Goal: Transaction & Acquisition: Purchase product/service

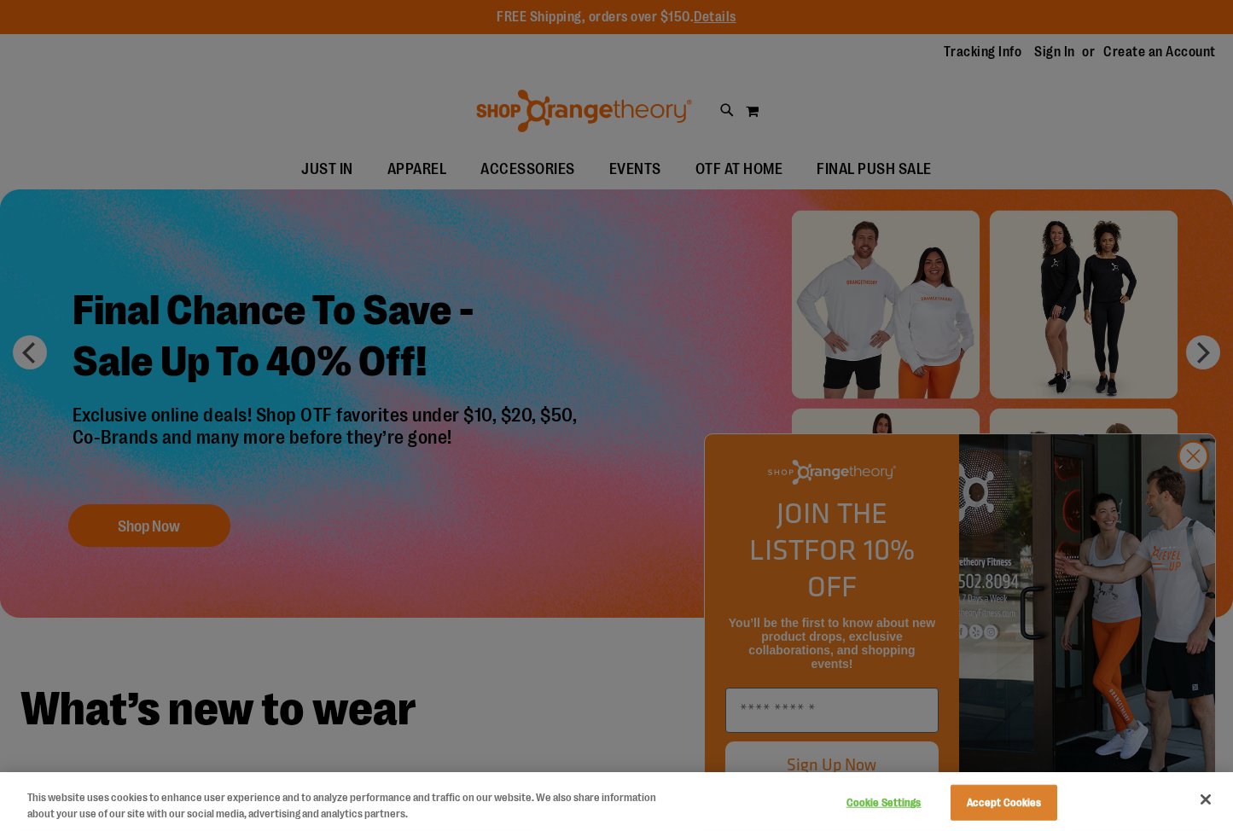
click at [1191, 483] on div at bounding box center [616, 415] width 1233 height 831
click at [1023, 793] on button "Accept Cookies" at bounding box center [1004, 803] width 107 height 36
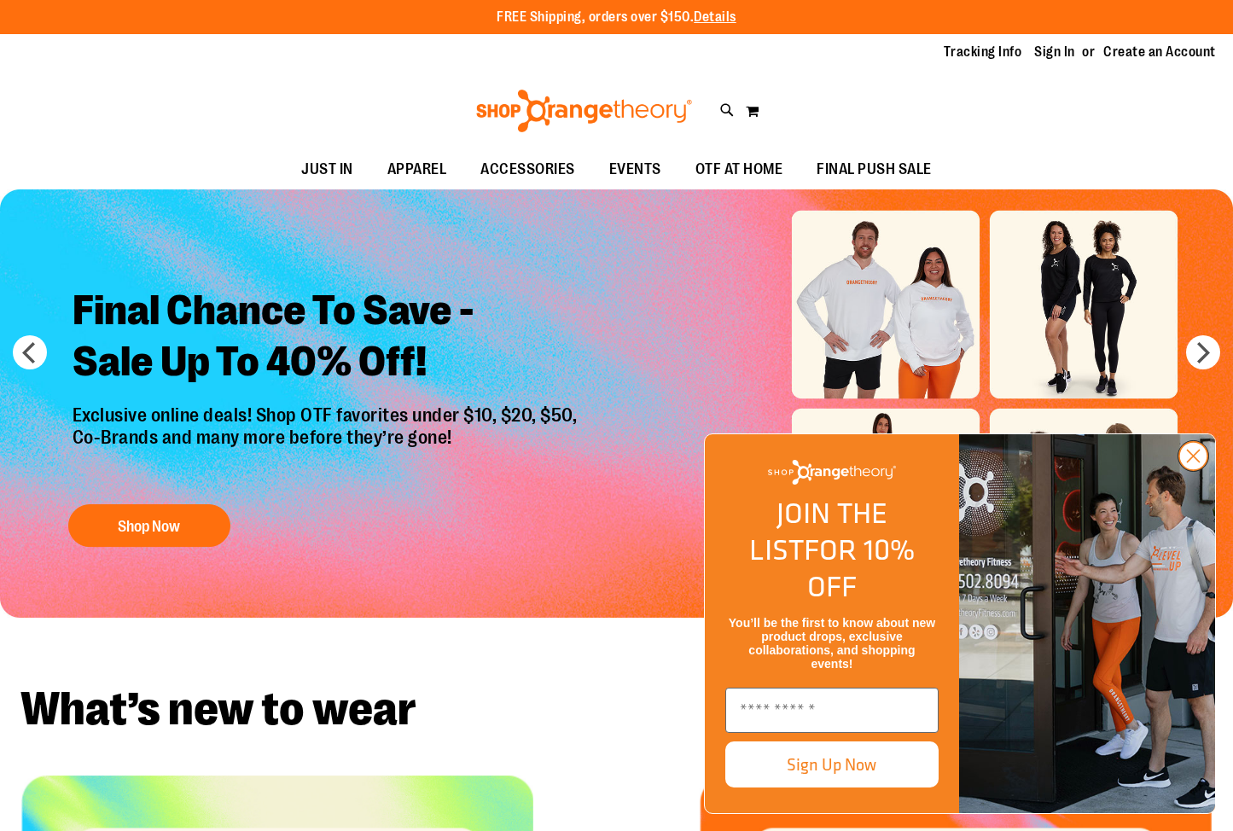
click at [1199, 470] on circle "Close dialog" at bounding box center [1194, 456] width 28 height 28
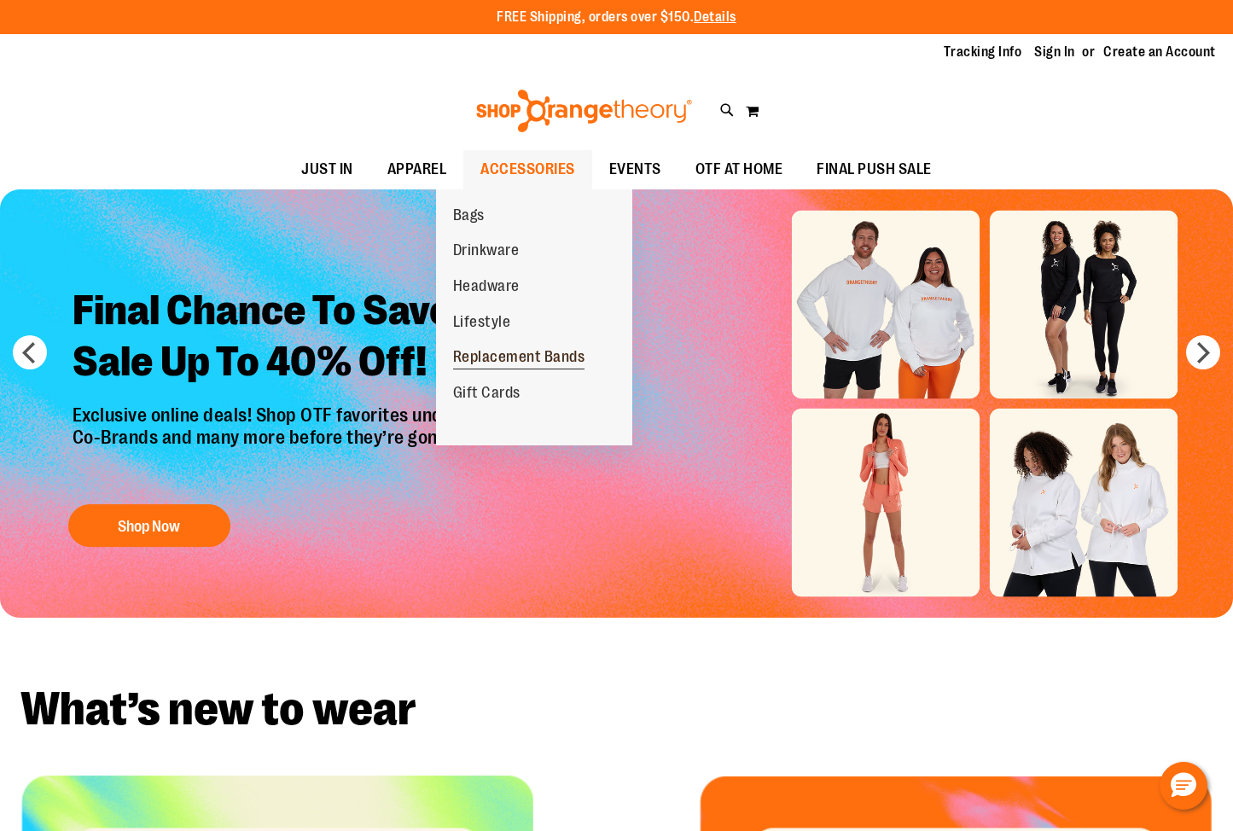
click at [491, 357] on span "Replacement Bands" at bounding box center [519, 358] width 132 height 21
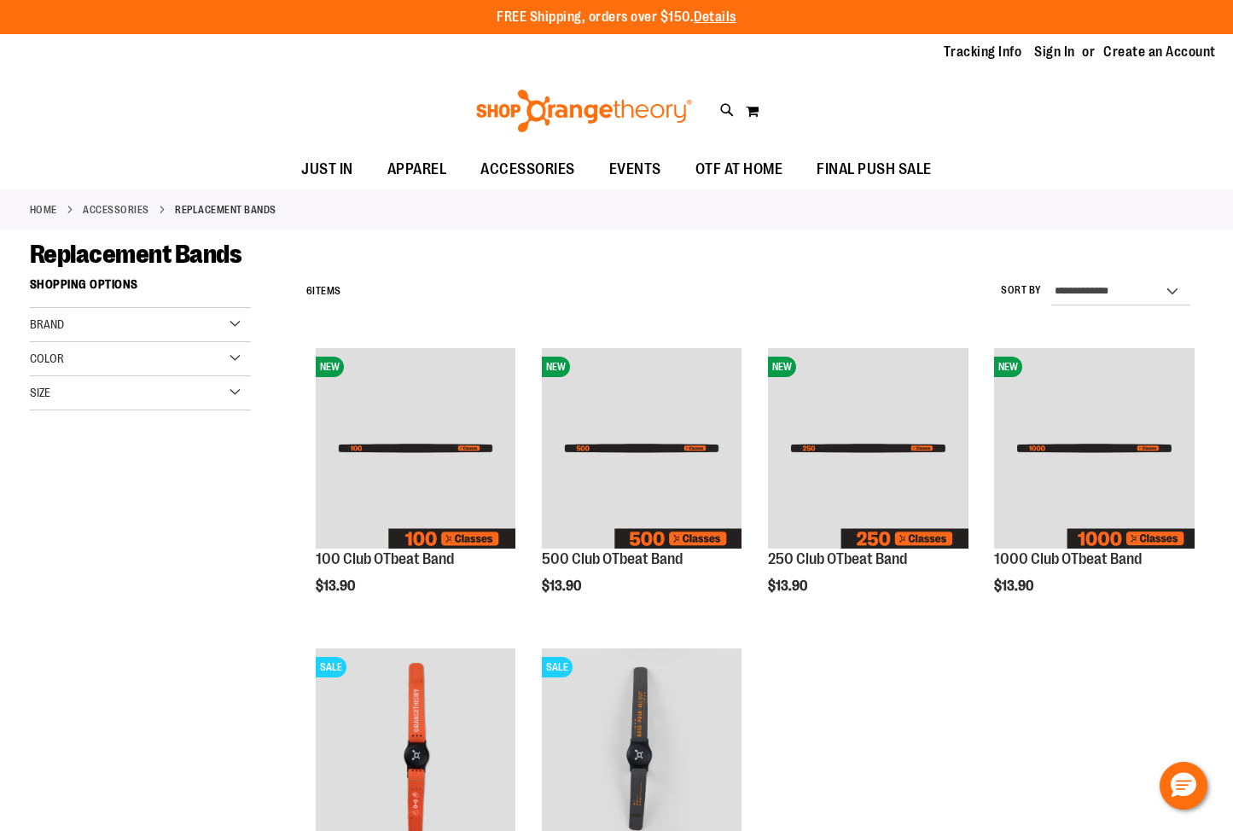
click at [123, 211] on link "ACCESSORIES" at bounding box center [117, 209] width 67 height 15
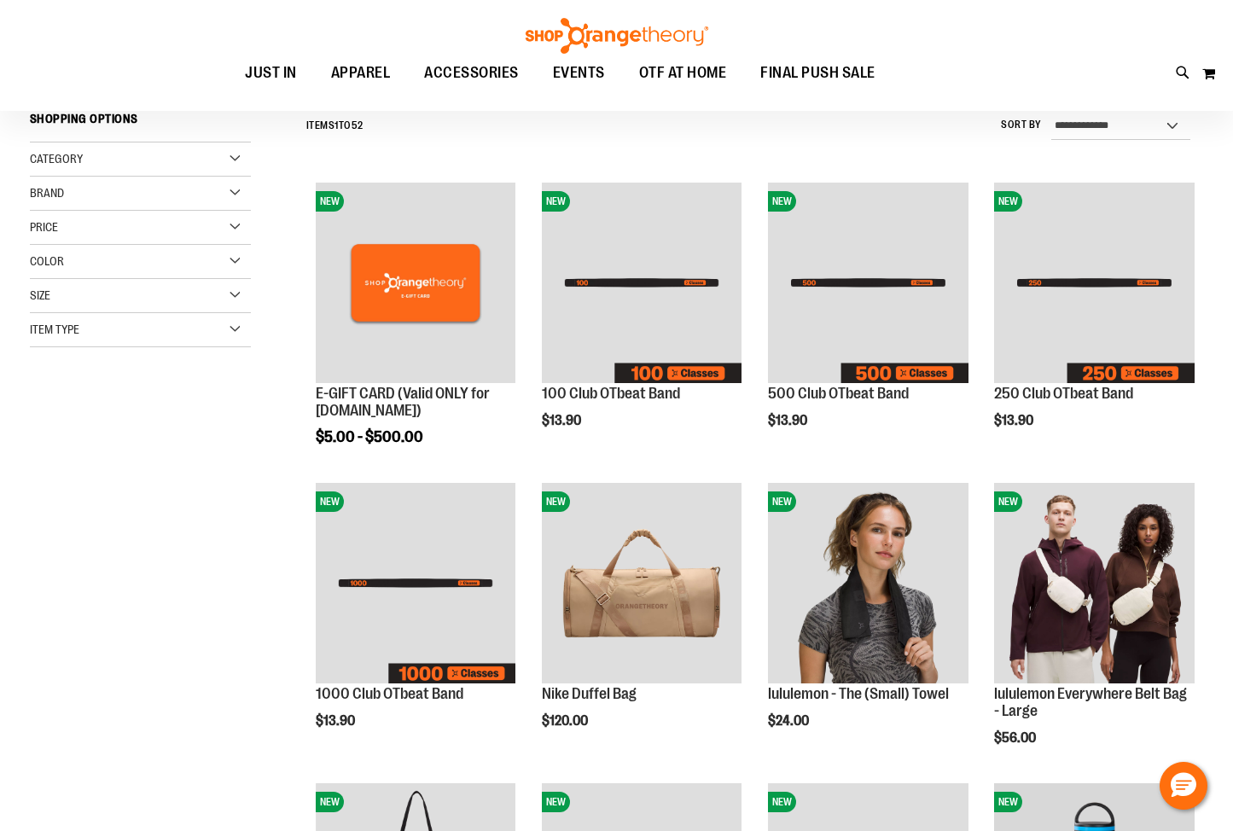
scroll to position [170, 0]
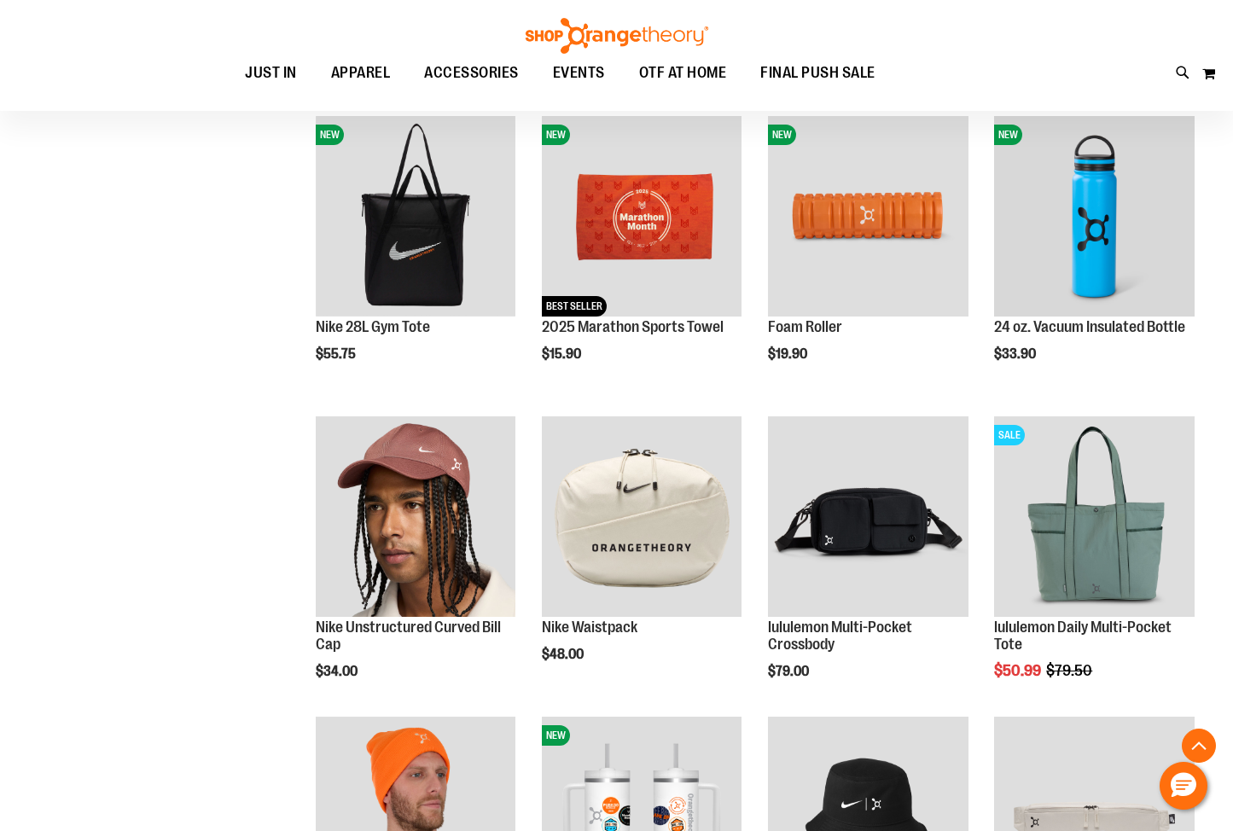
scroll to position [938, 0]
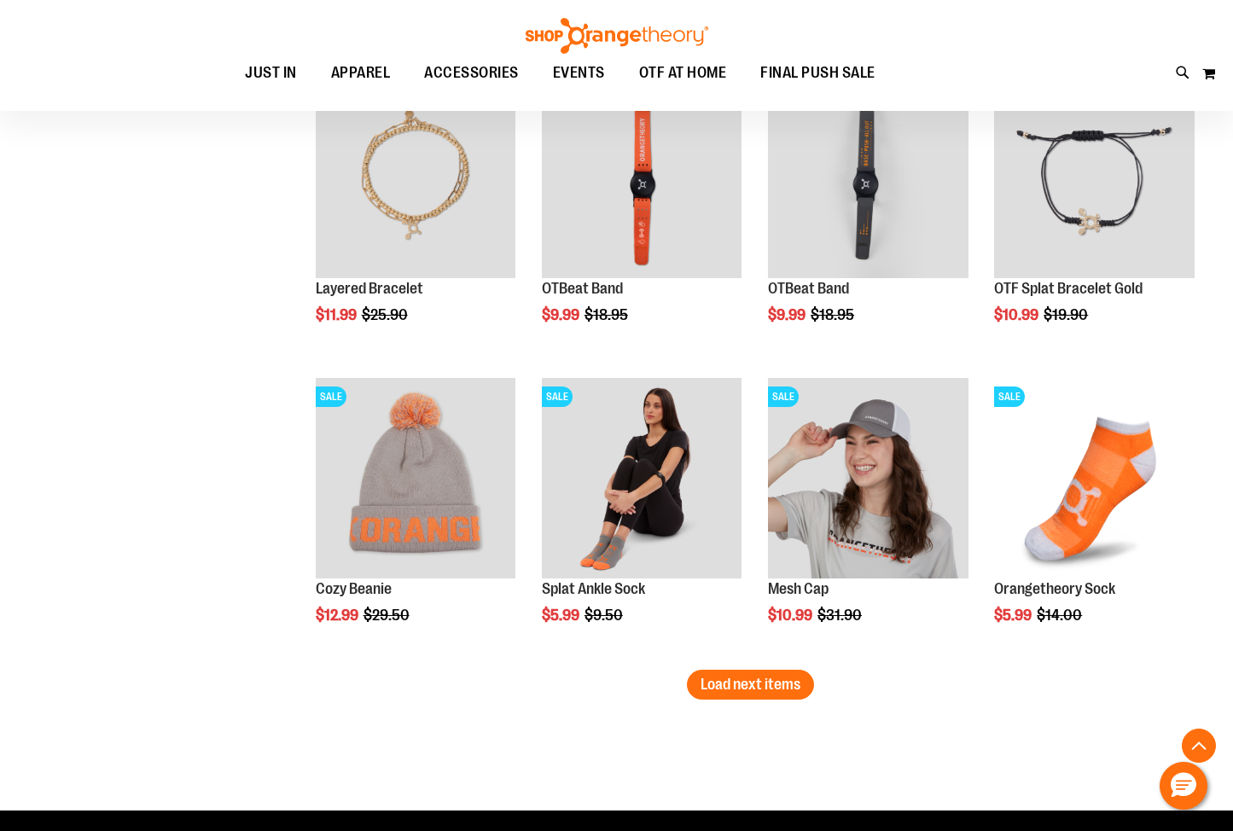
scroll to position [2389, 0]
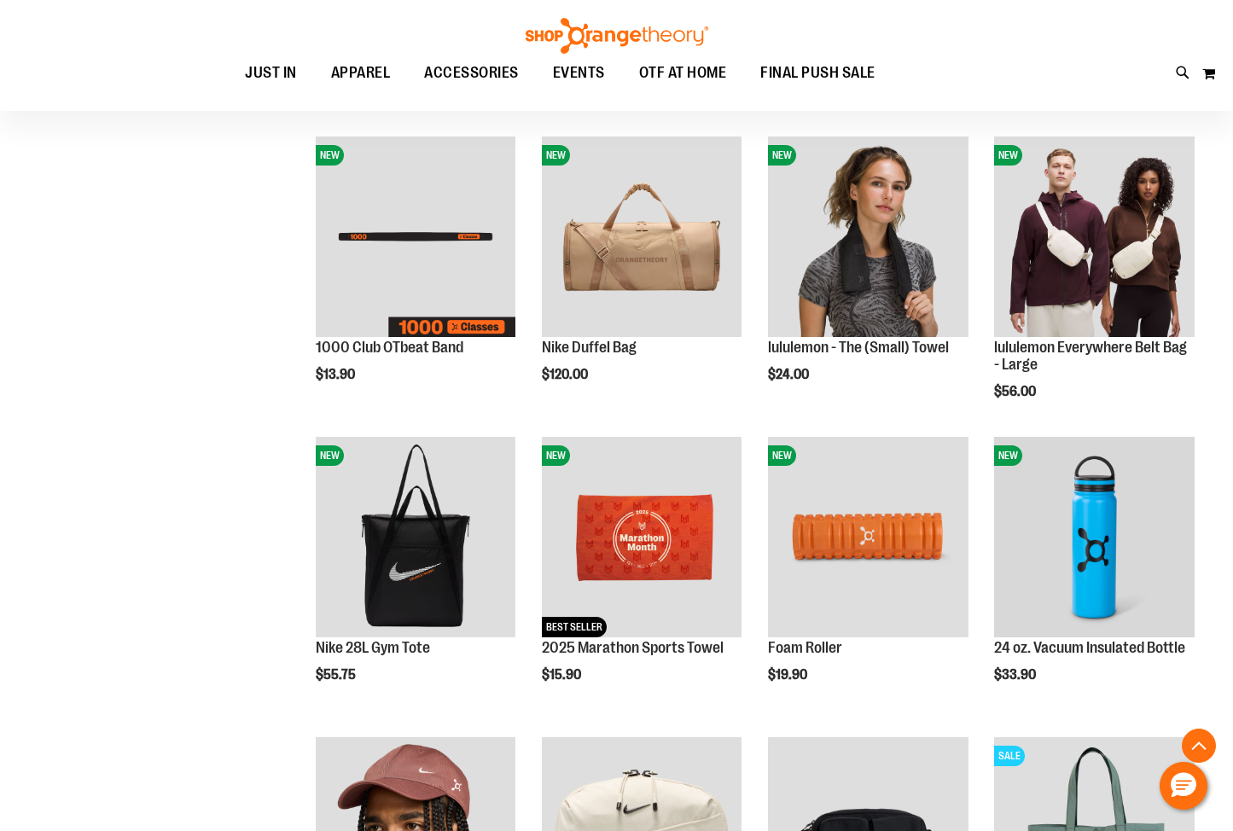
scroll to position [236, 0]
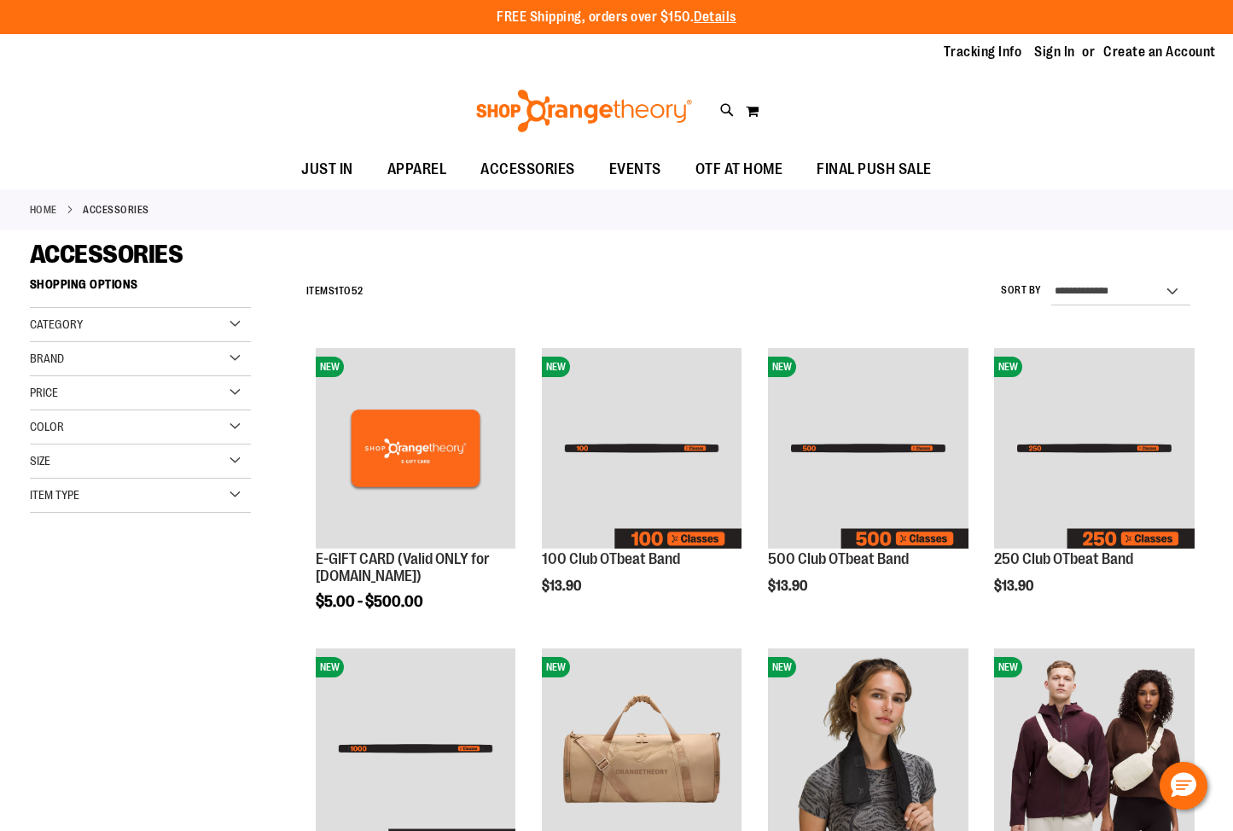
click at [233, 324] on div "Category" at bounding box center [140, 325] width 221 height 34
